Goal: Learn about a topic

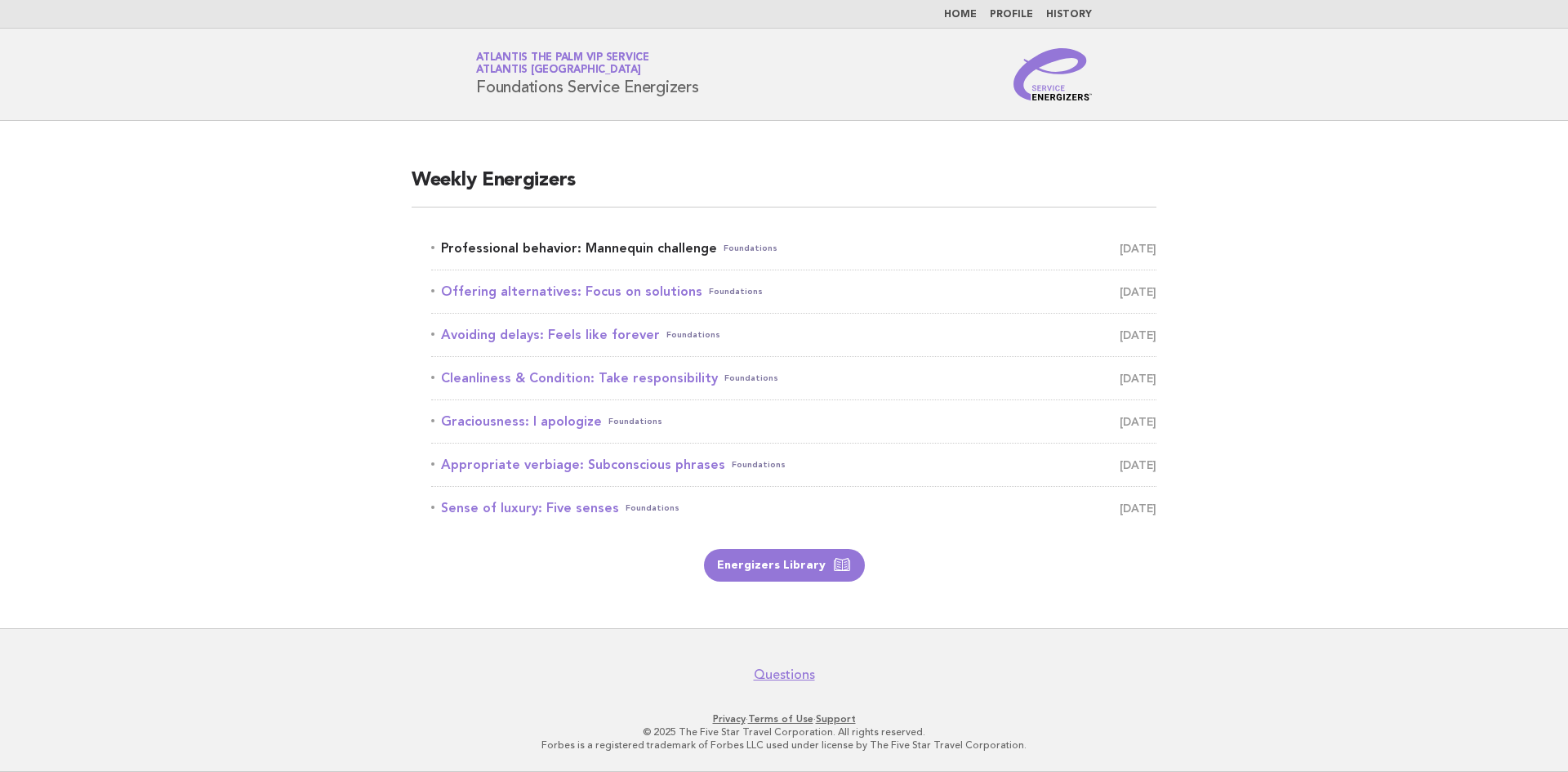
click at [661, 252] on link "Professional behavior: Mannequin challenge Foundations [DATE]" at bounding box center [793, 248] width 725 height 23
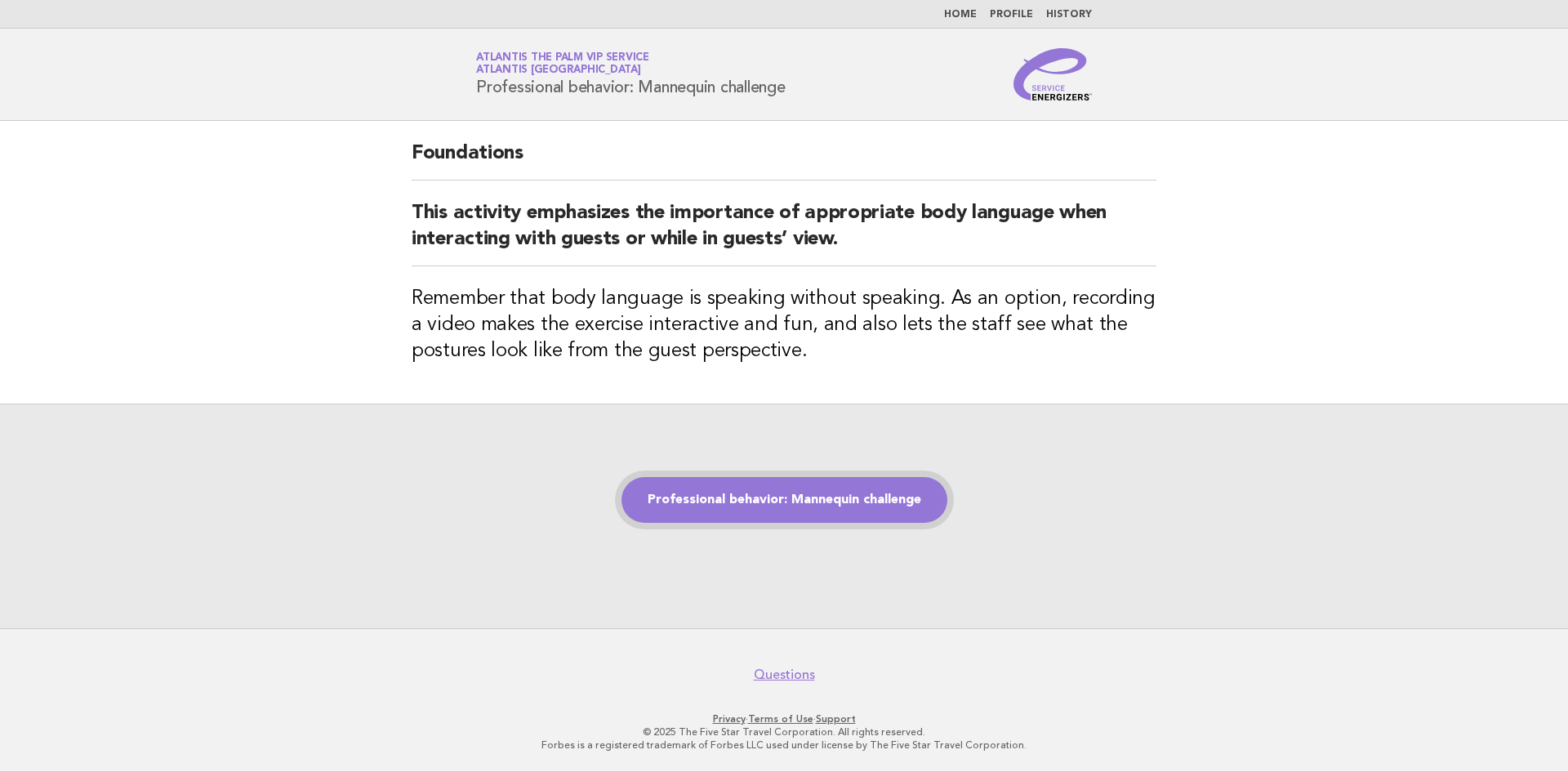
click at [817, 491] on link "Professional behavior: Mannequin challenge" at bounding box center [784, 500] width 326 height 46
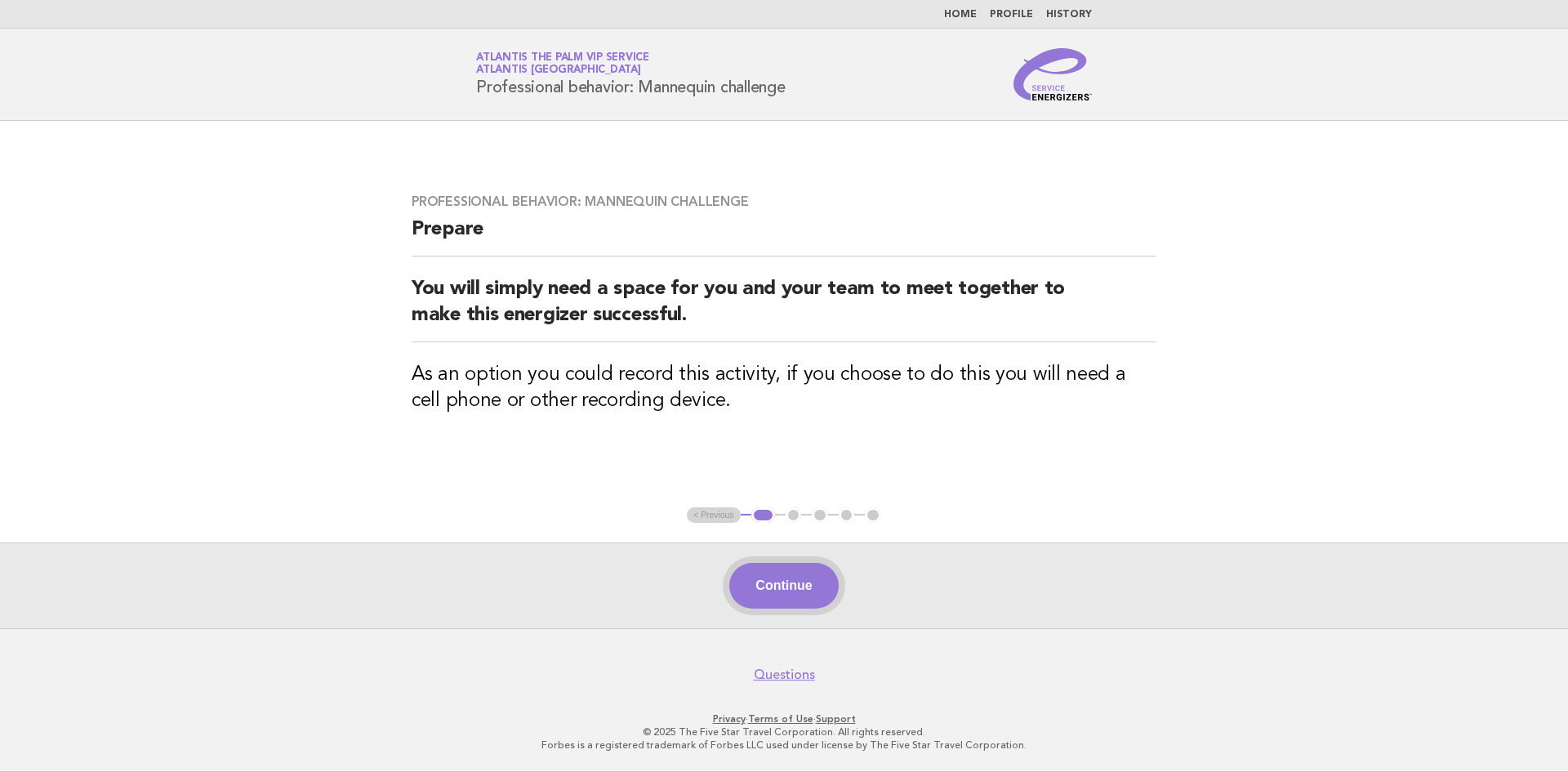
click at [805, 594] on button "Continue" at bounding box center [784, 585] width 109 height 46
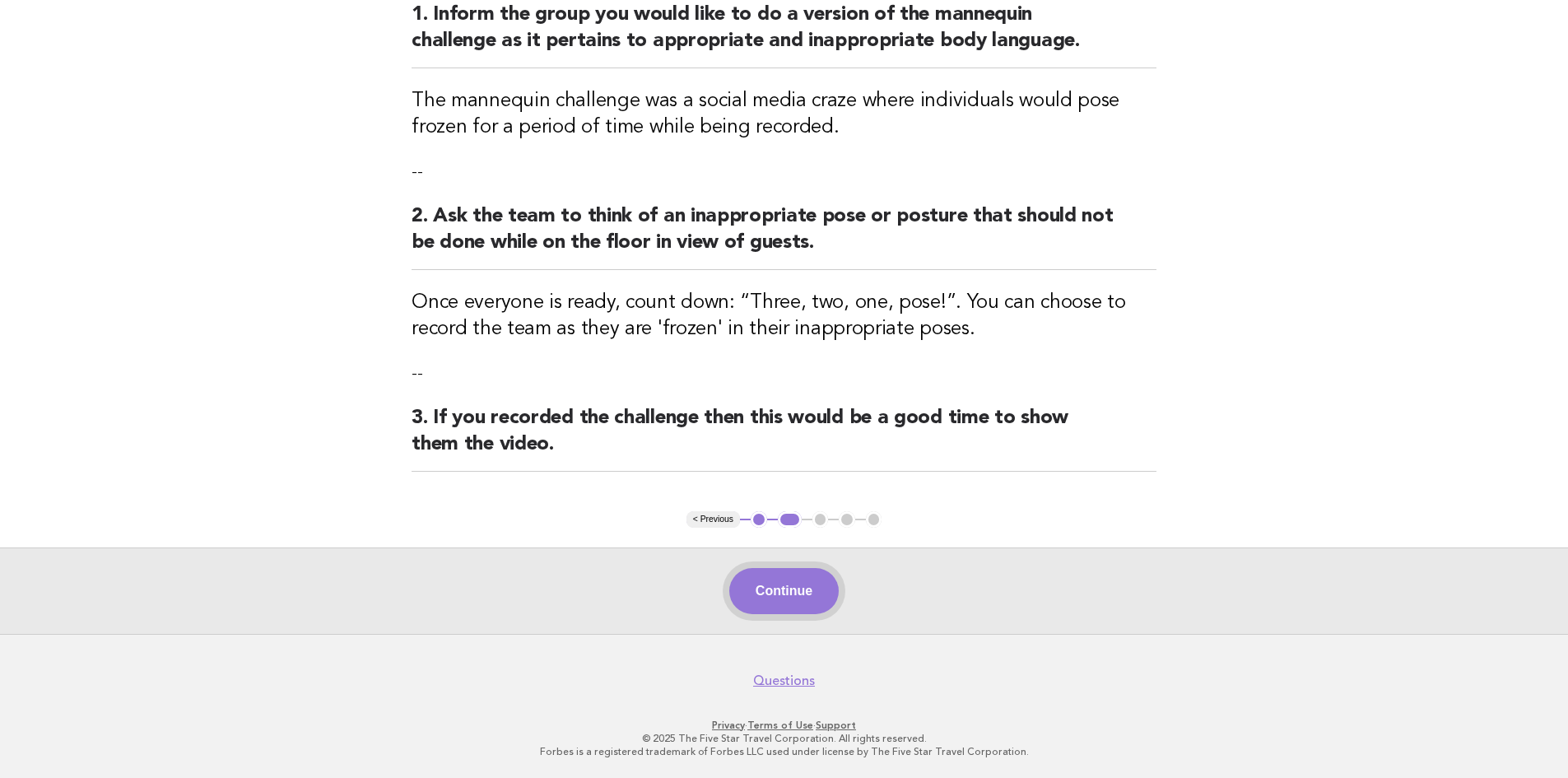
click at [781, 597] on button "Continue" at bounding box center [784, 591] width 109 height 46
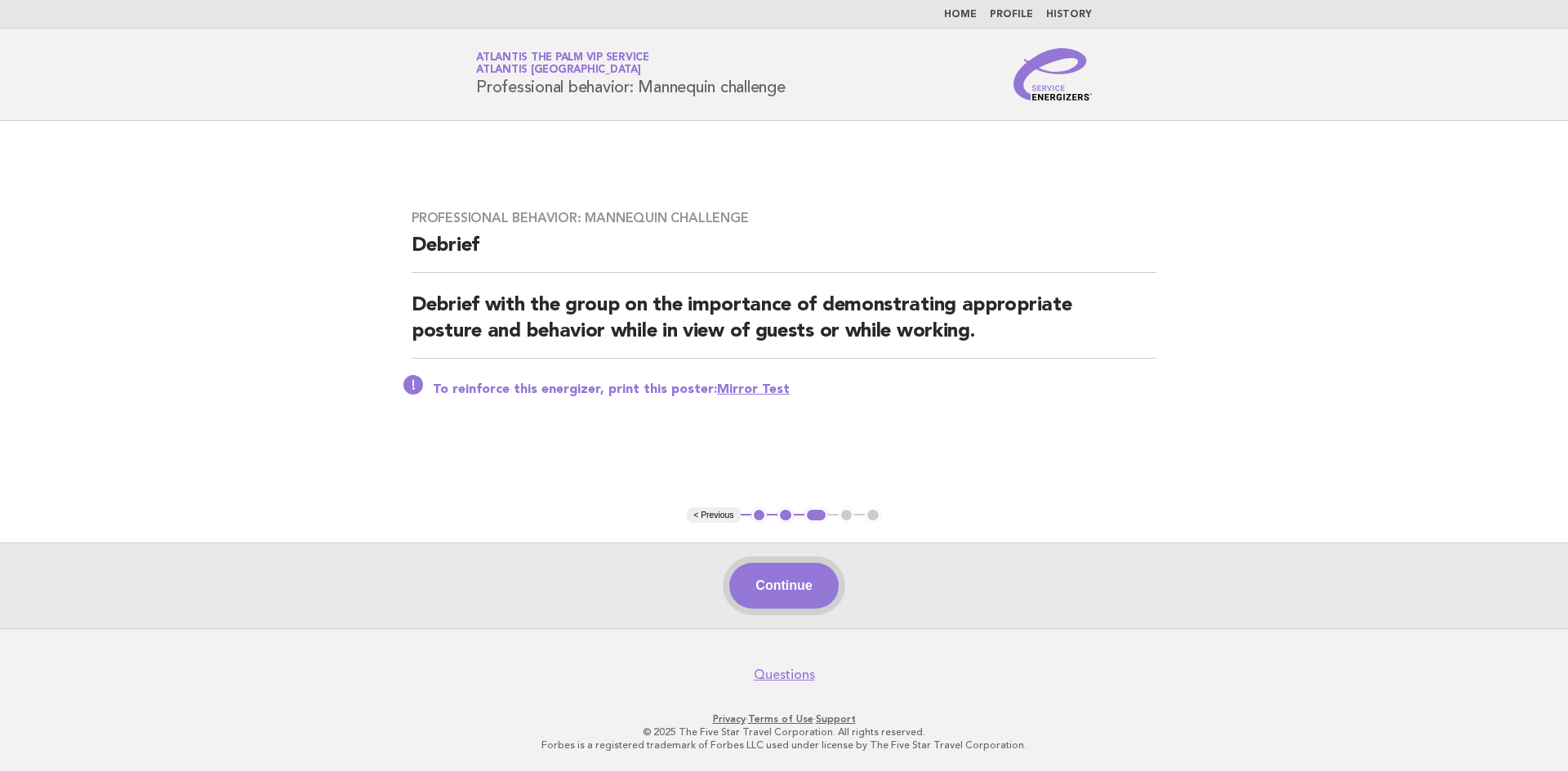
click at [770, 589] on button "Continue" at bounding box center [784, 585] width 109 height 46
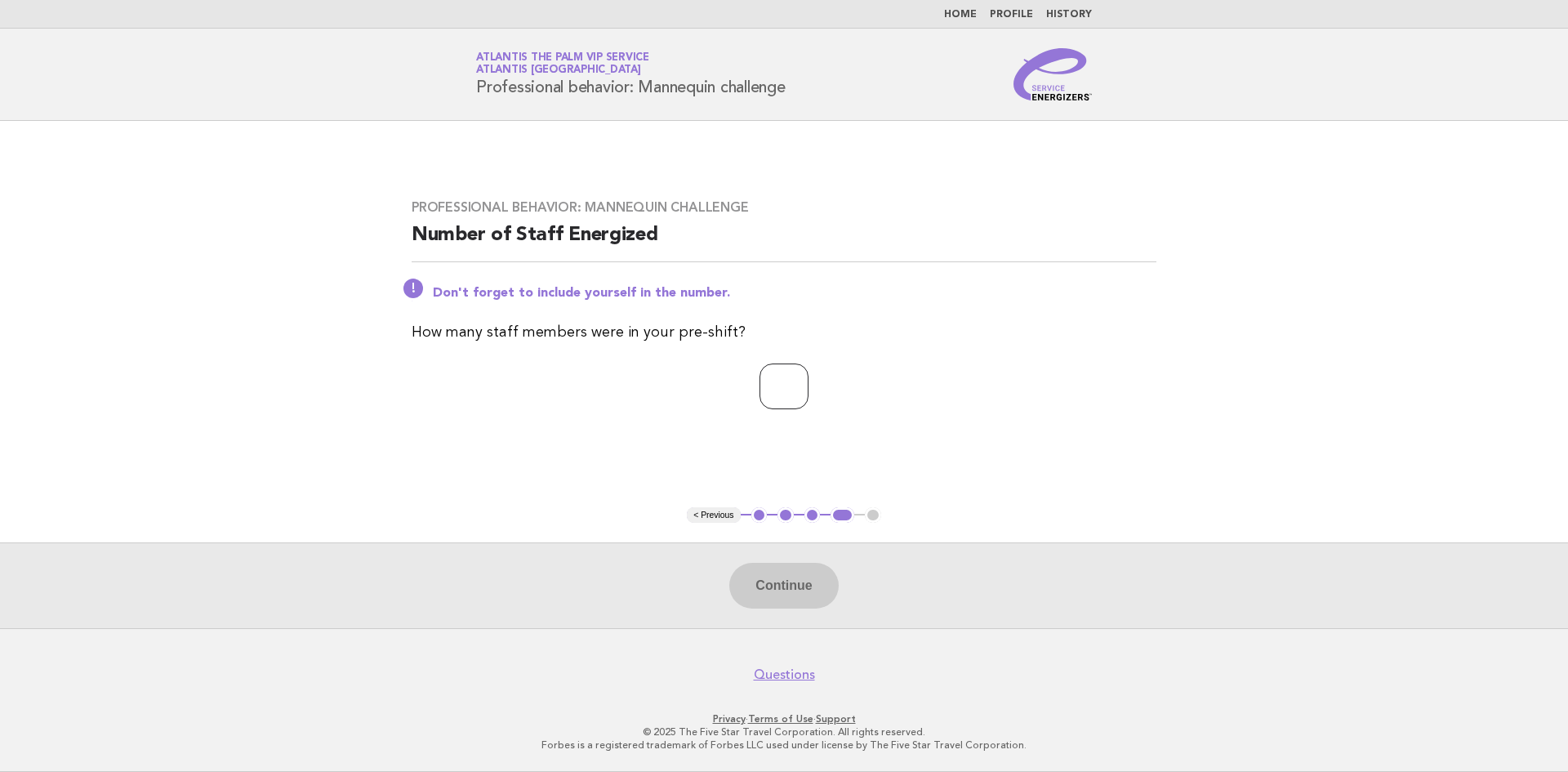
click at [796, 374] on input "number" at bounding box center [784, 386] width 49 height 46
type input "*"
click at [782, 585] on button "Continue" at bounding box center [784, 585] width 109 height 46
